Goal: Find specific page/section: Find specific page/section

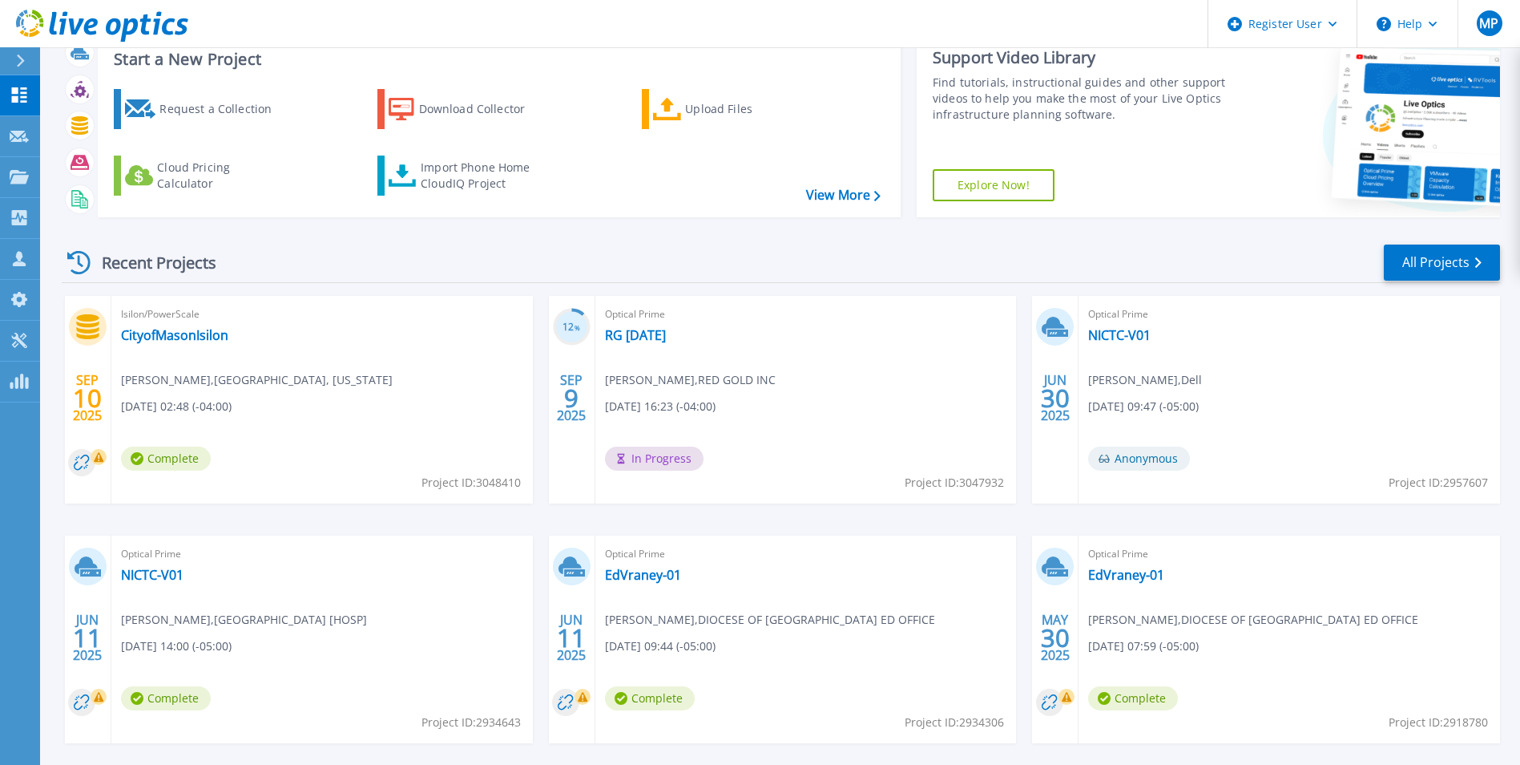
scroll to position [80, 0]
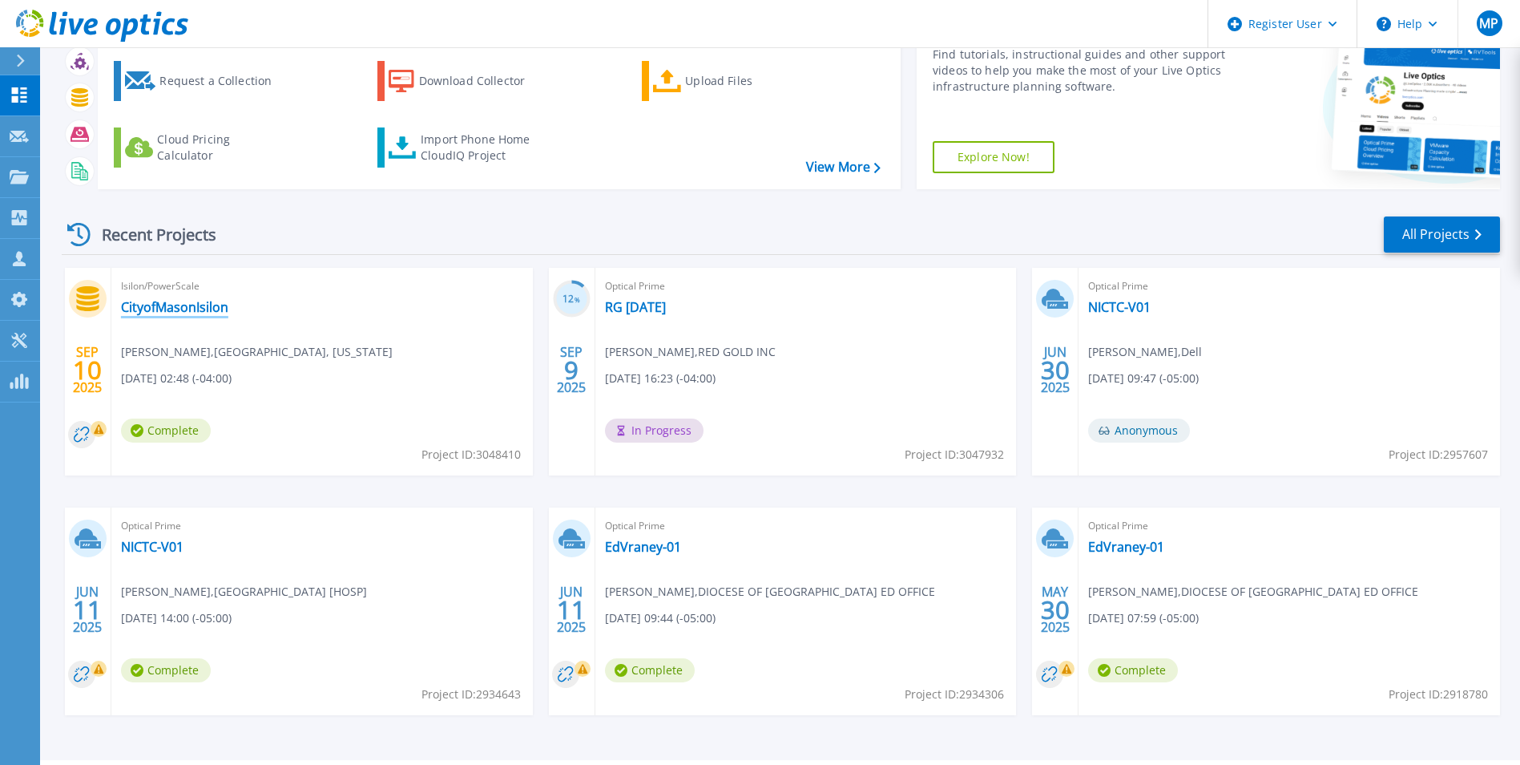
click at [184, 313] on link "CityofMasonIsilon" at bounding box center [174, 307] width 107 height 16
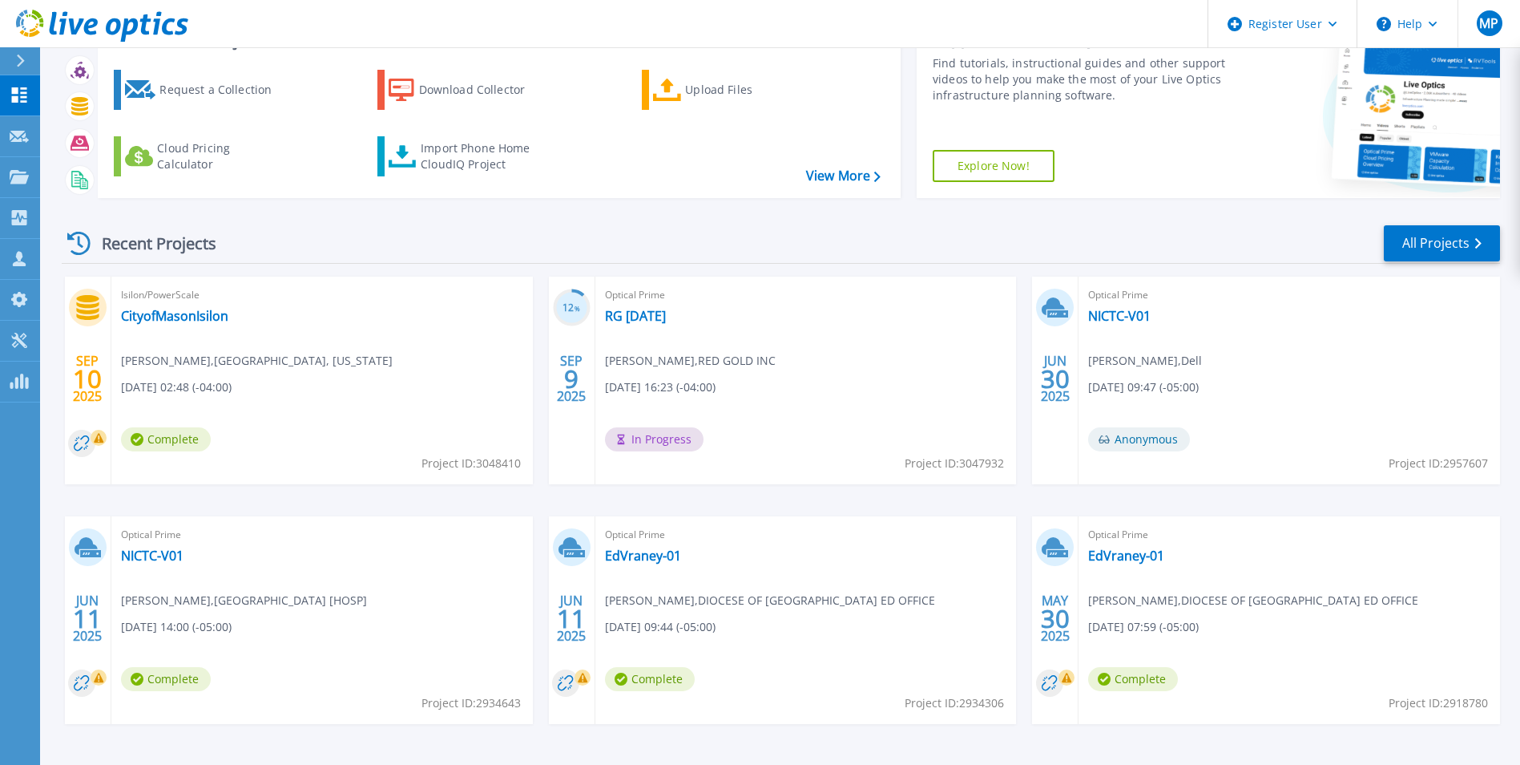
scroll to position [43, 0]
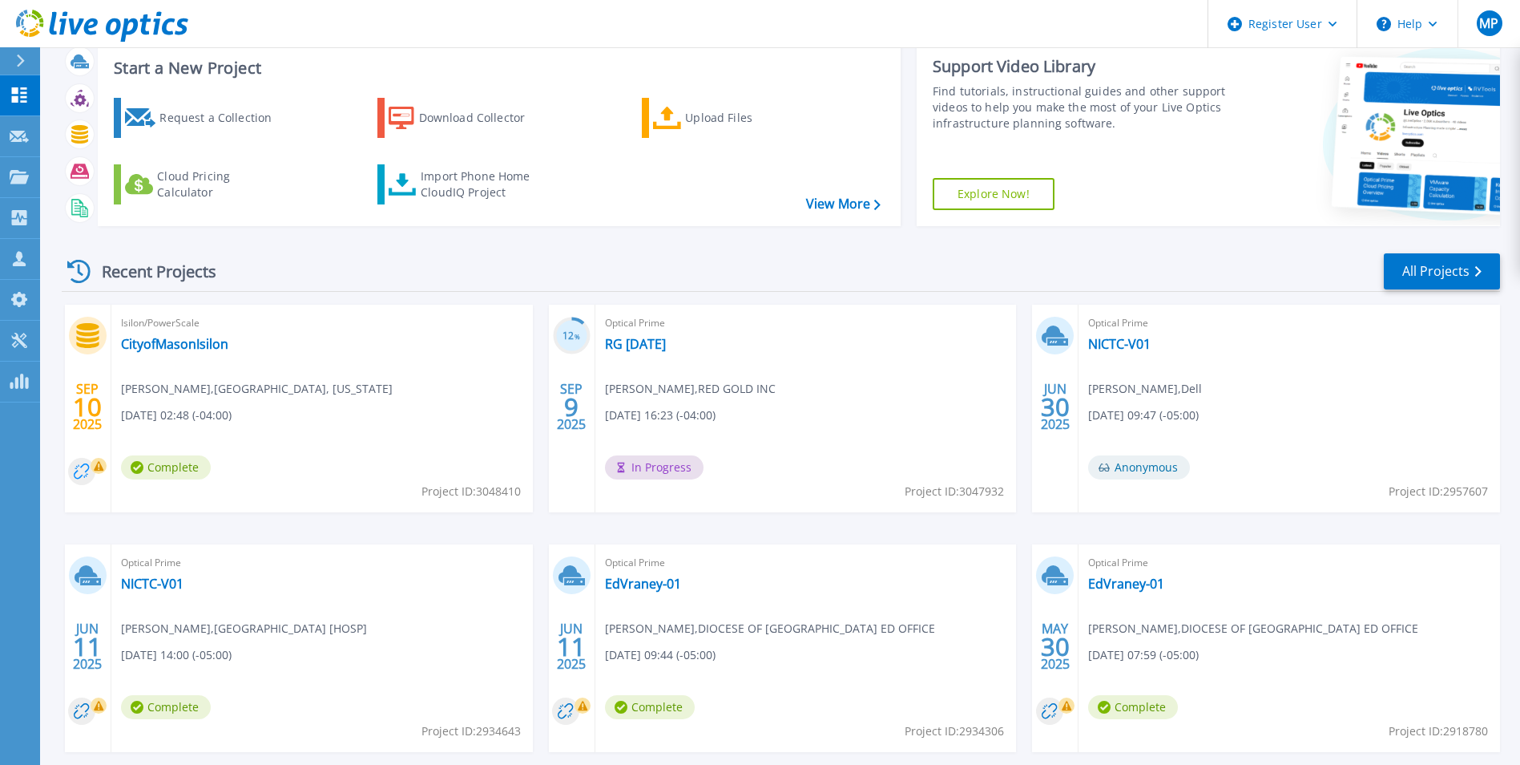
click at [87, 462] on circle at bounding box center [81, 471] width 27 height 27
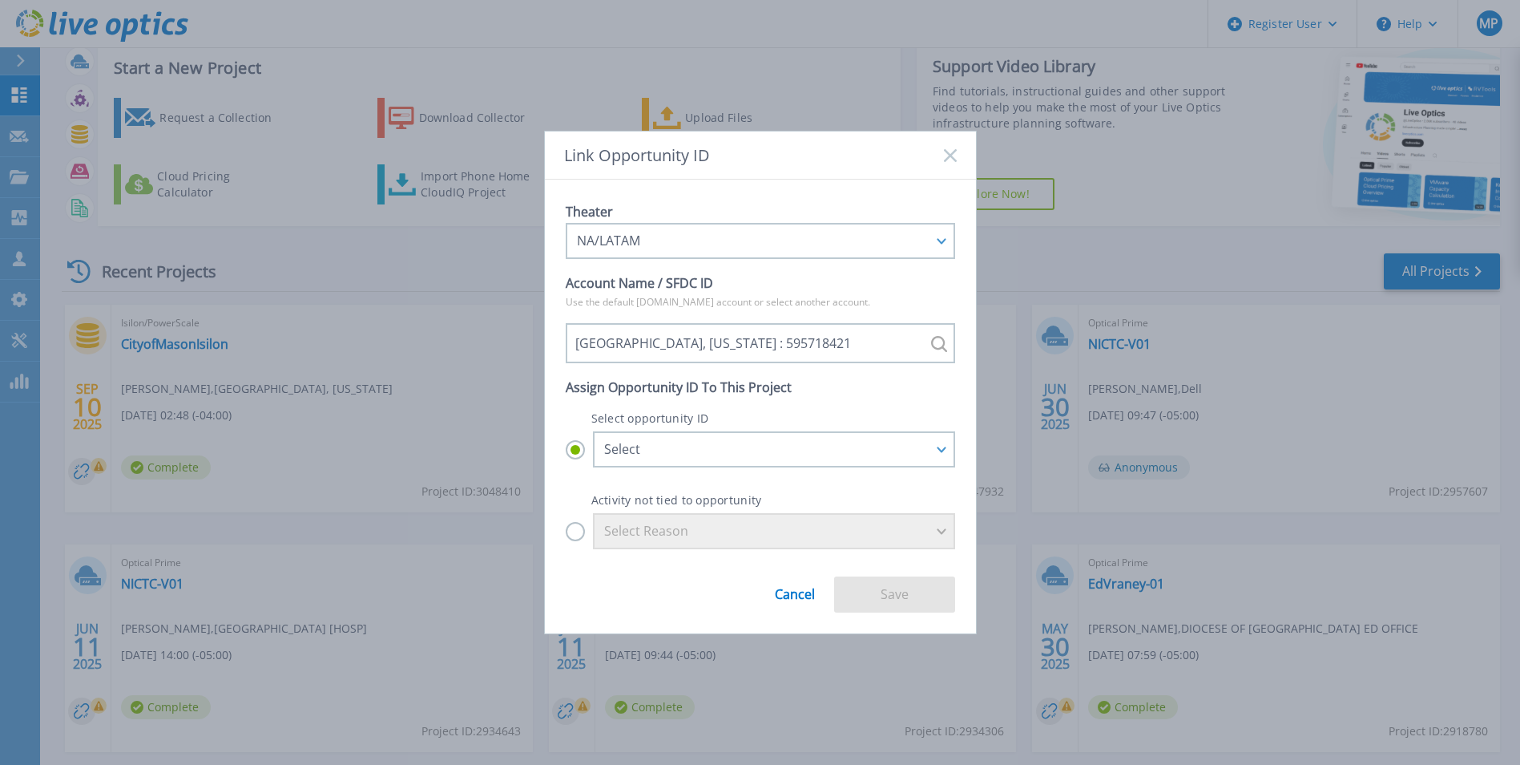
click at [949, 154] on rect at bounding box center [950, 155] width 14 height 14
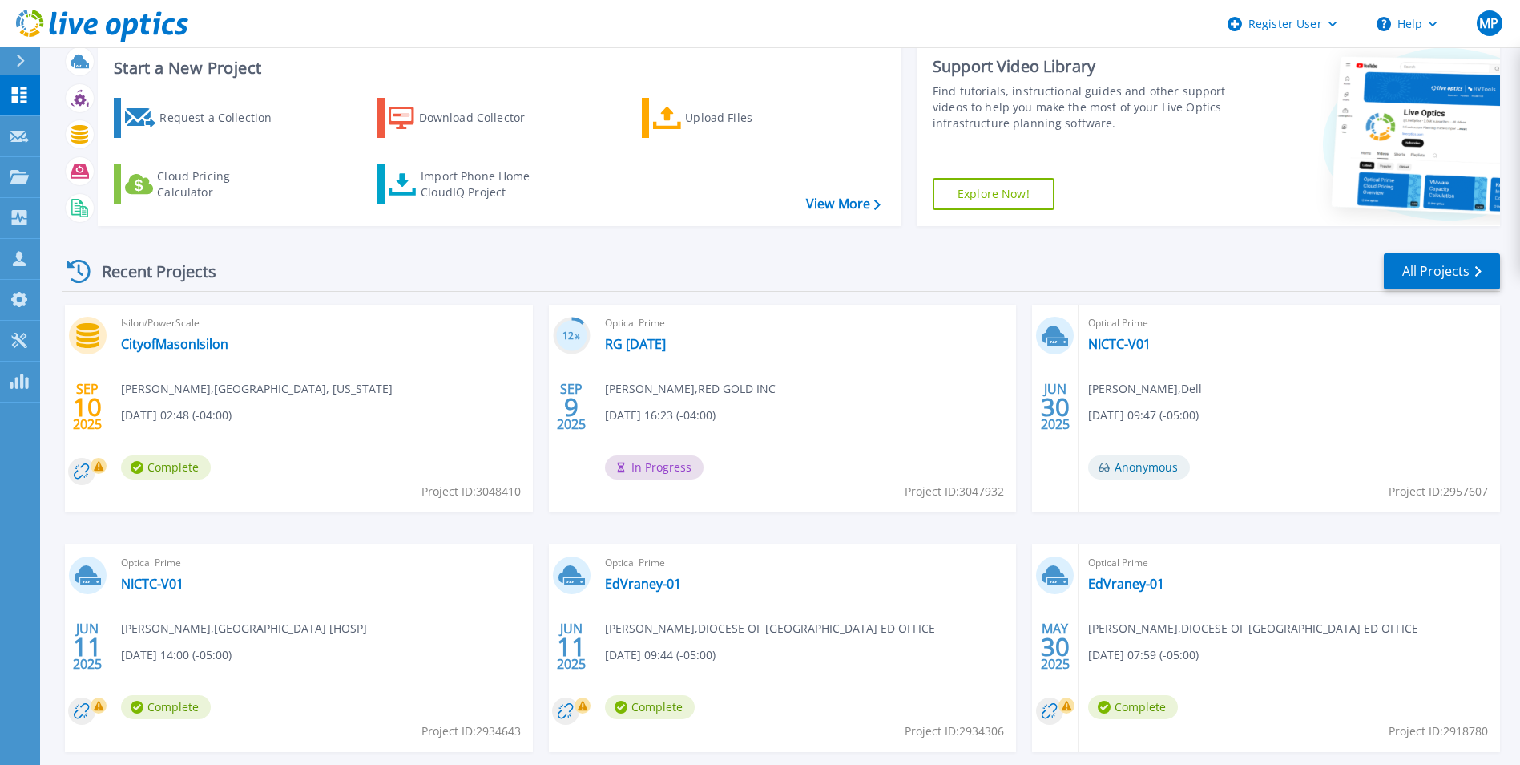
scroll to position [0, 0]
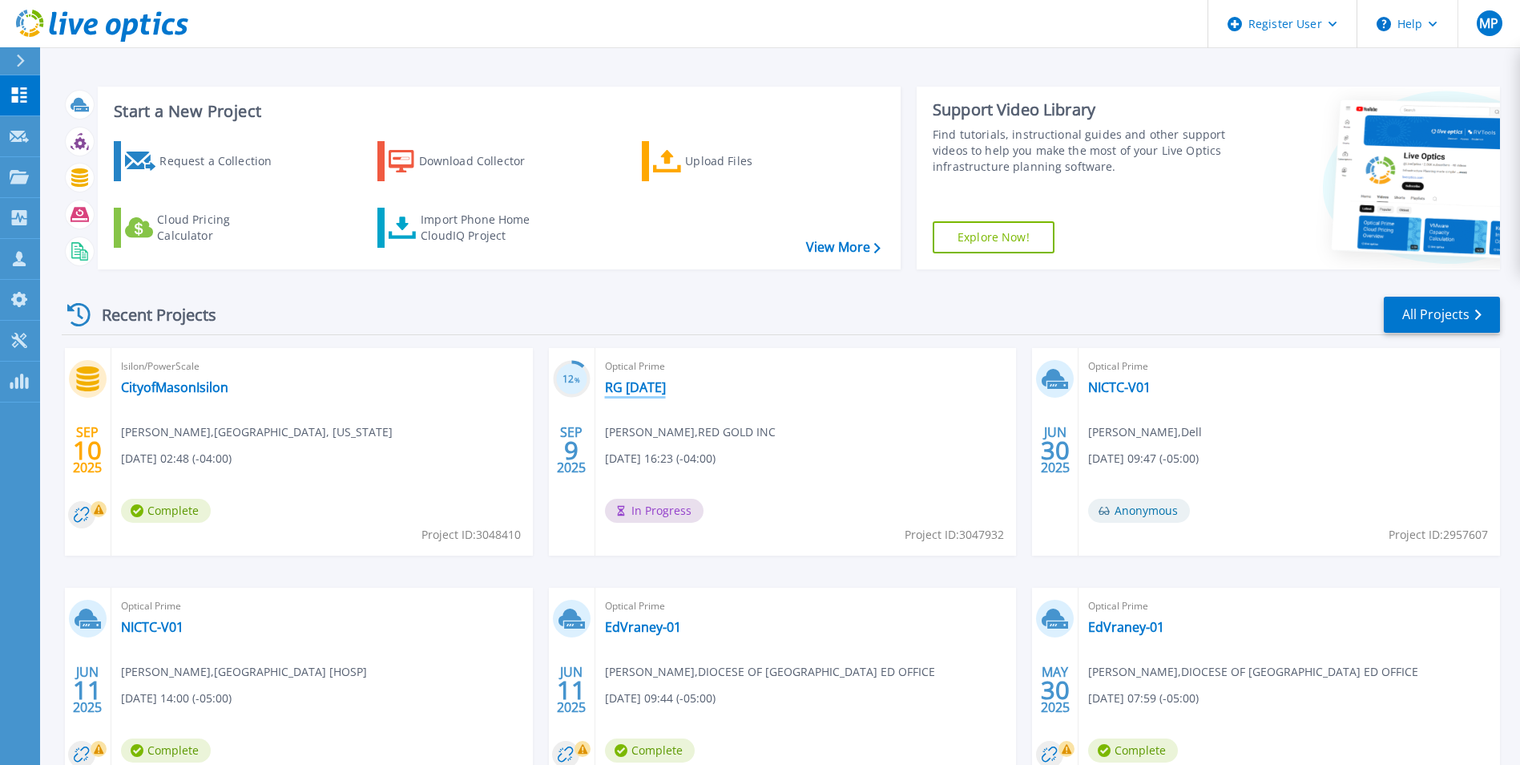
click at [666, 381] on link "RG [DATE]" at bounding box center [635, 387] width 61 height 16
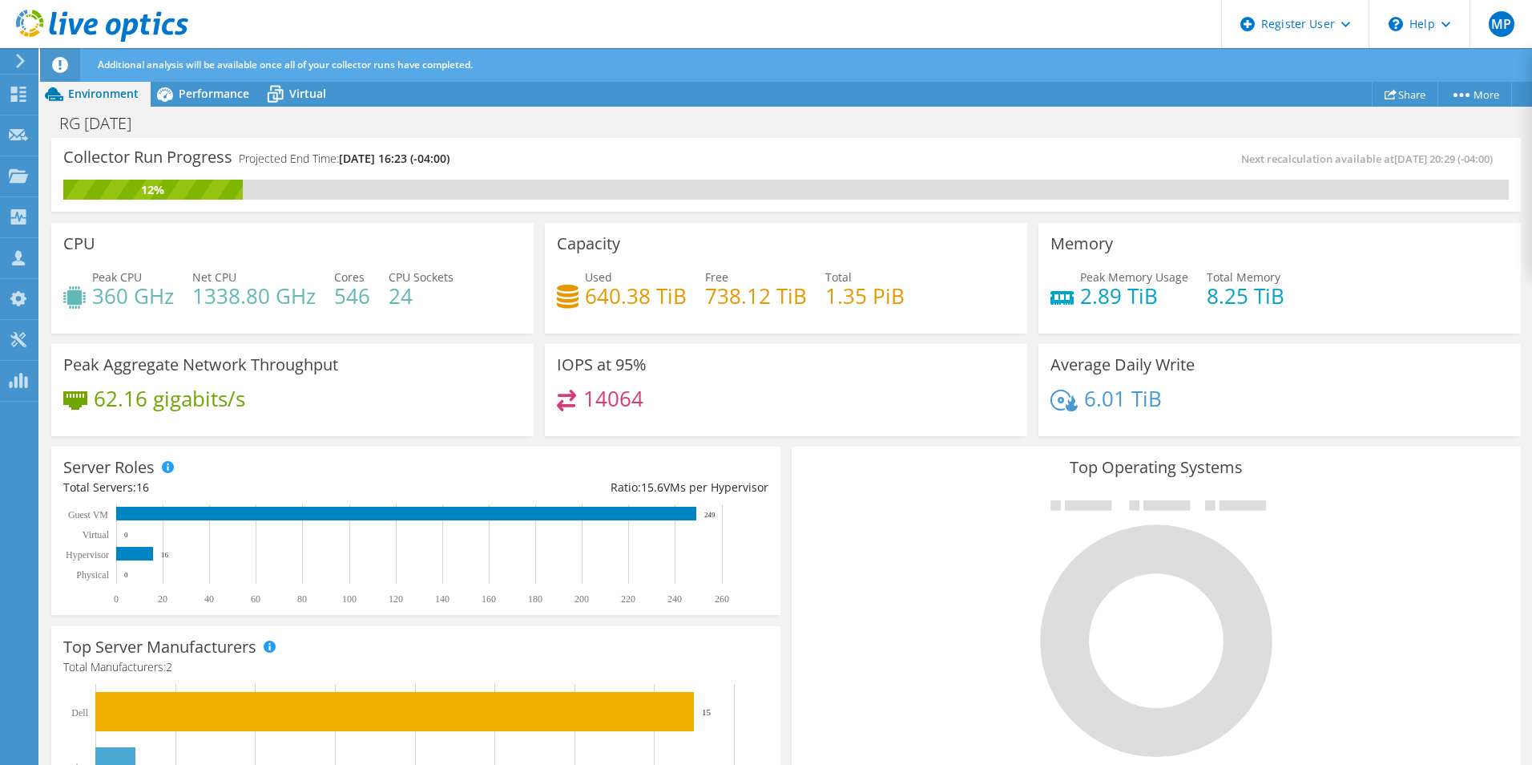
scroll to position [80, 0]
